Goal: Entertainment & Leisure: Consume media (video, audio)

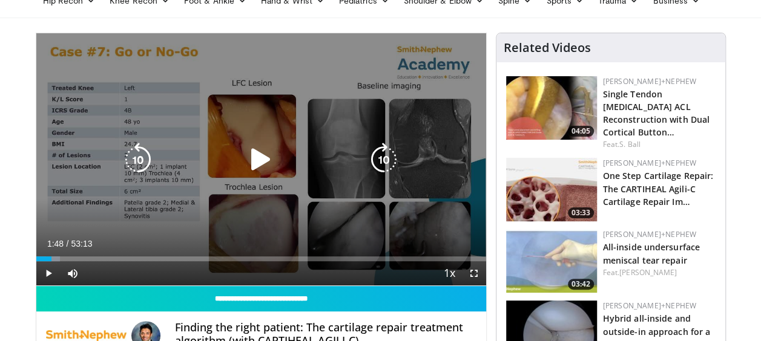
click at [401, 186] on div "10 seconds Tap to unmute" at bounding box center [261, 159] width 450 height 252
click at [313, 174] on div "10 seconds Tap to unmute" at bounding box center [261, 159] width 450 height 252
click at [267, 162] on icon "Video Player" at bounding box center [261, 160] width 34 height 34
click at [54, 200] on div "10 seconds Tap to unmute" at bounding box center [261, 159] width 450 height 252
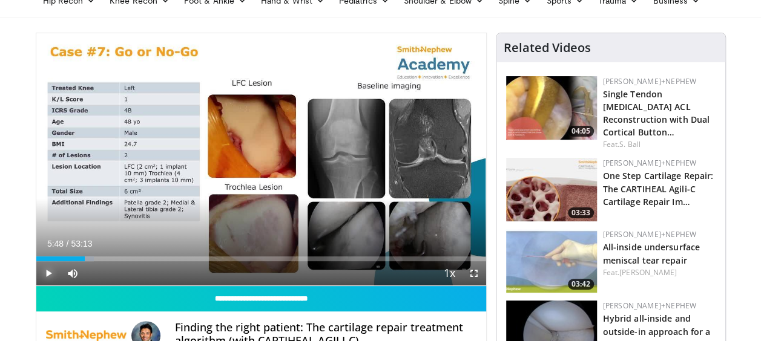
click at [44, 272] on span "Video Player" at bounding box center [48, 273] width 24 height 24
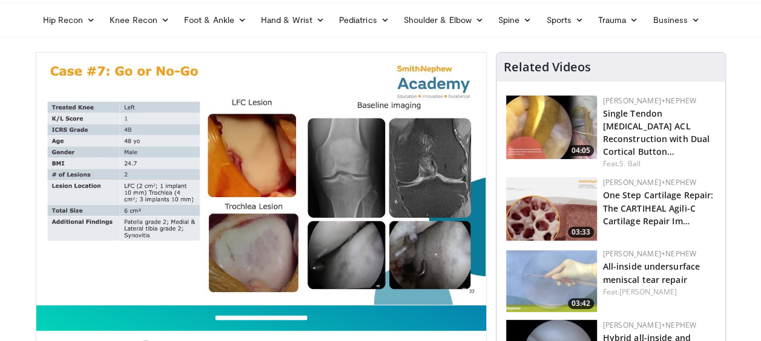
scroll to position [61, 0]
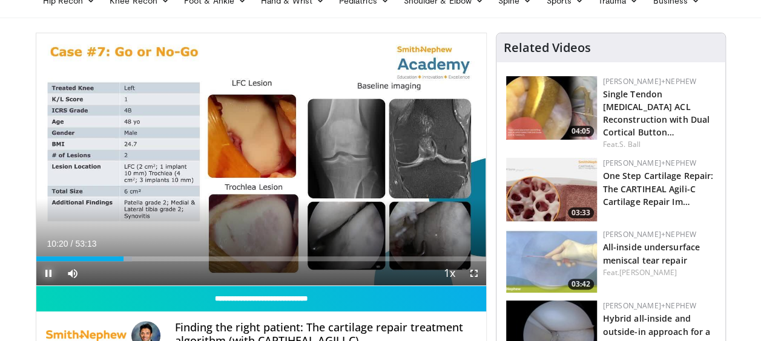
click at [46, 276] on span "Video Player" at bounding box center [48, 273] width 24 height 24
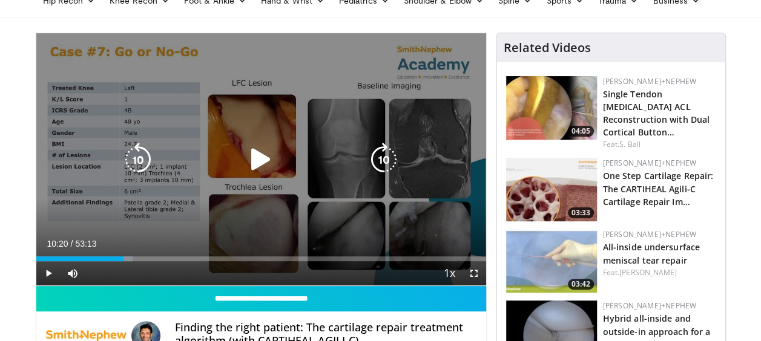
click at [264, 151] on icon "Video Player" at bounding box center [261, 160] width 34 height 34
click at [133, 163] on icon "Video Player" at bounding box center [138, 160] width 34 height 34
click at [261, 160] on icon "Video Player" at bounding box center [261, 160] width 34 height 34
